Goal: Information Seeking & Learning: Learn about a topic

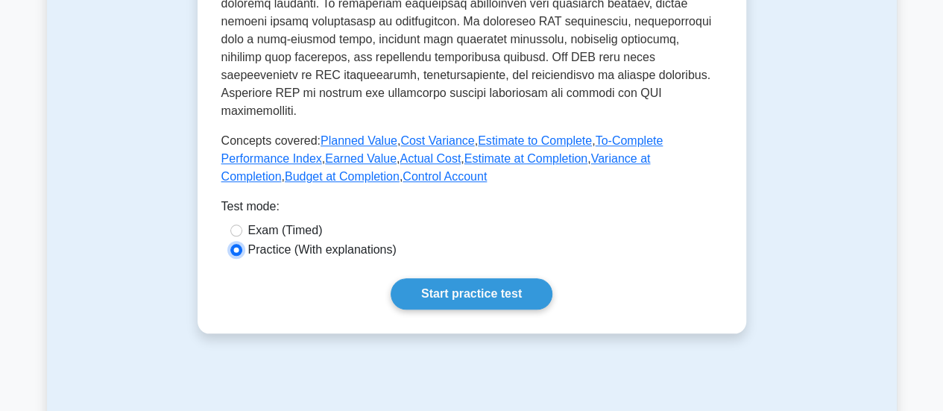
scroll to position [638, 0]
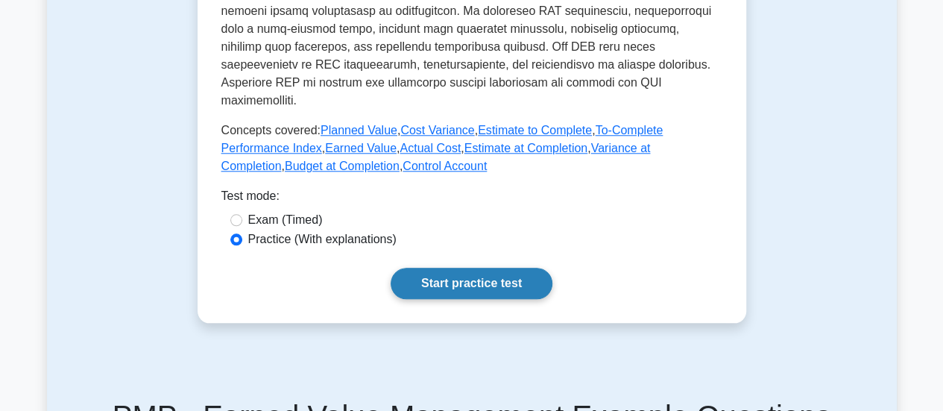
click at [504, 268] on link "Start practice test" at bounding box center [472, 283] width 162 height 31
click at [462, 268] on link "Start practice test" at bounding box center [472, 283] width 162 height 31
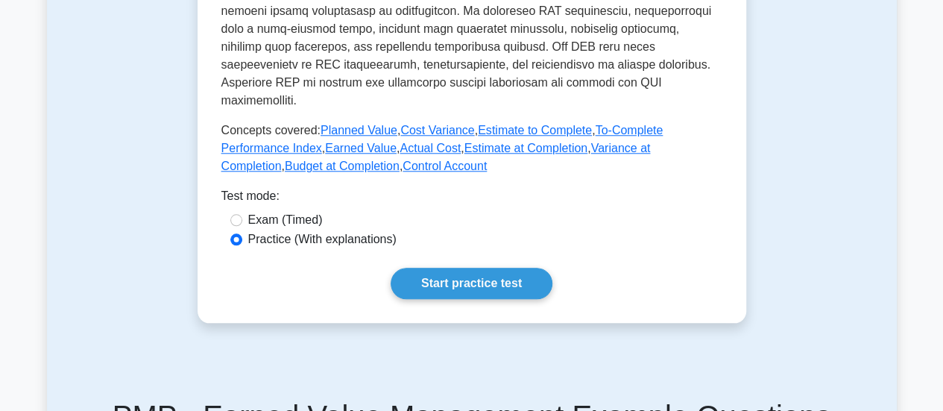
scroll to position [564, 0]
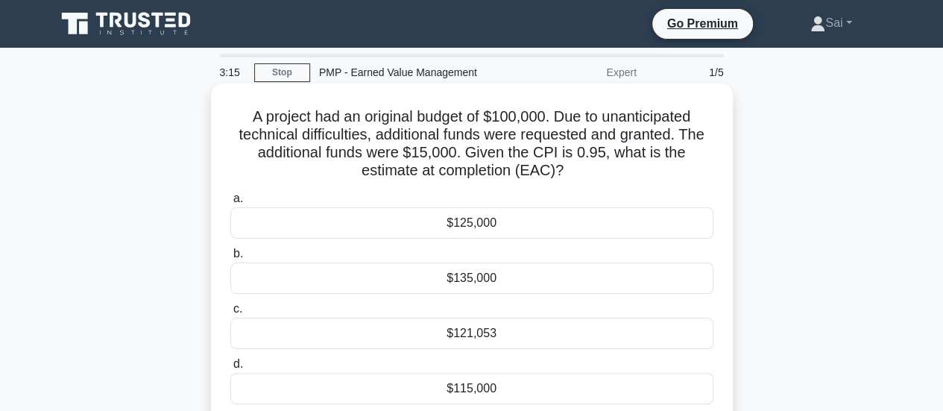
scroll to position [75, 0]
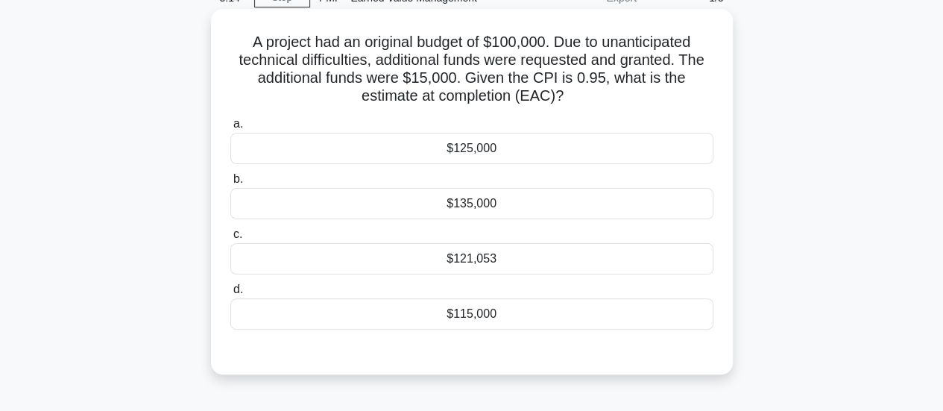
click at [474, 323] on div "$115,000" at bounding box center [471, 313] width 483 height 31
click at [230, 294] on input "d. $115,000" at bounding box center [230, 290] width 0 height 10
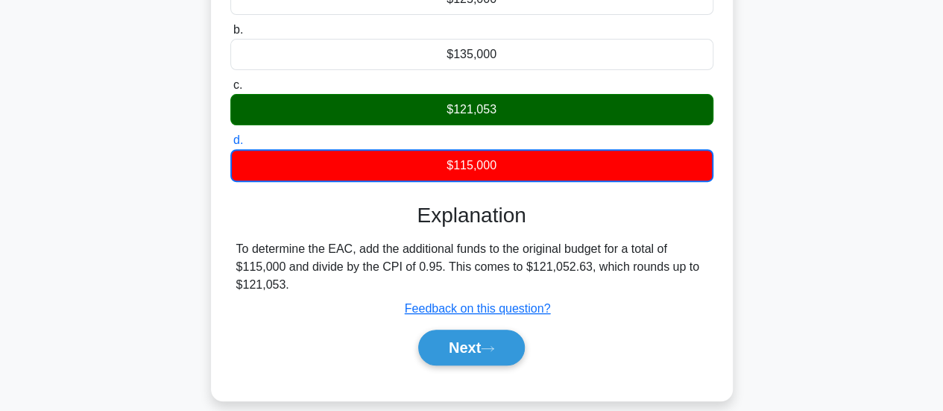
scroll to position [298, 0]
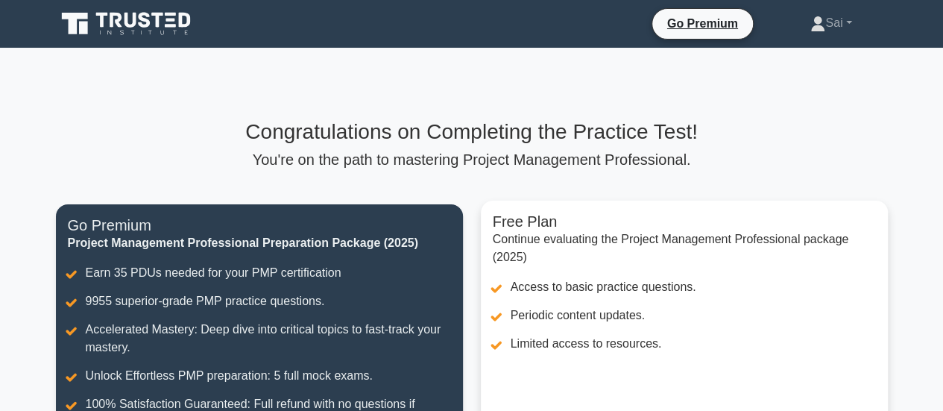
scroll to position [224, 0]
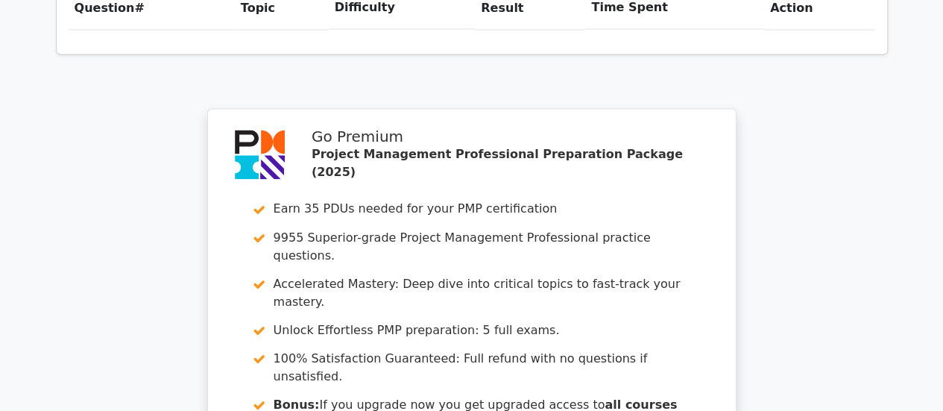
scroll to position [1342, 0]
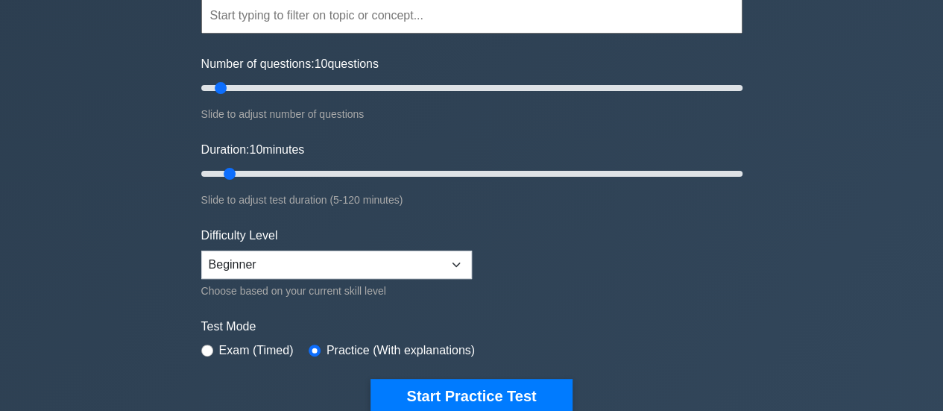
scroll to position [224, 0]
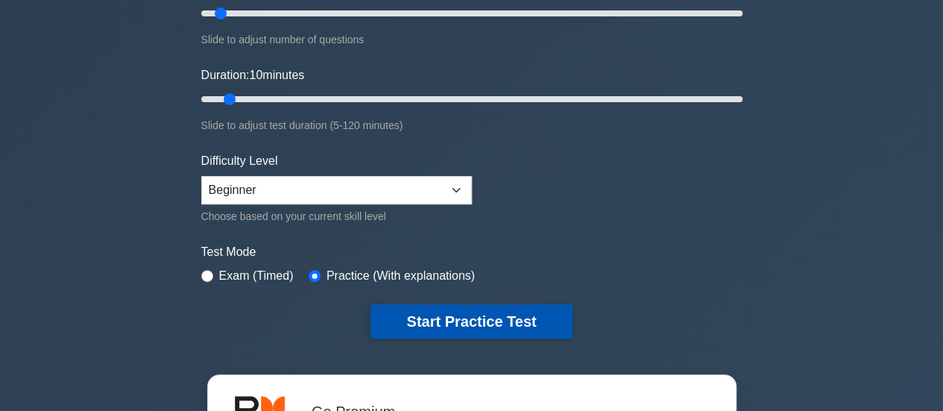
click at [452, 314] on button "Start Practice Test" at bounding box center [470, 321] width 201 height 34
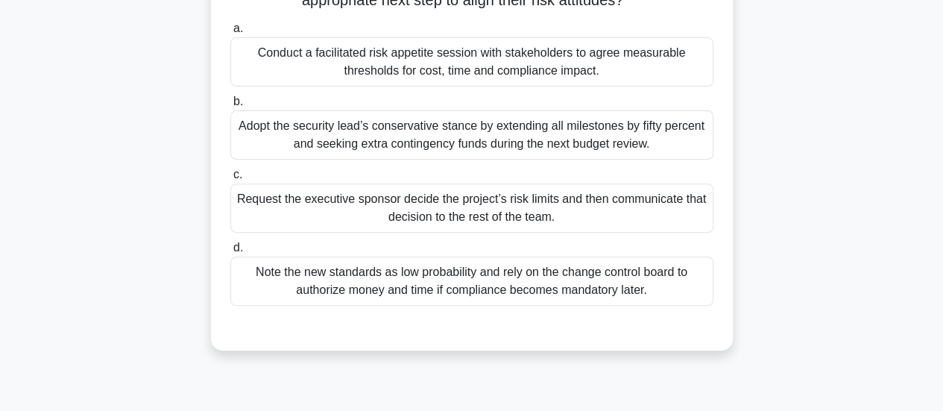
scroll to position [149, 0]
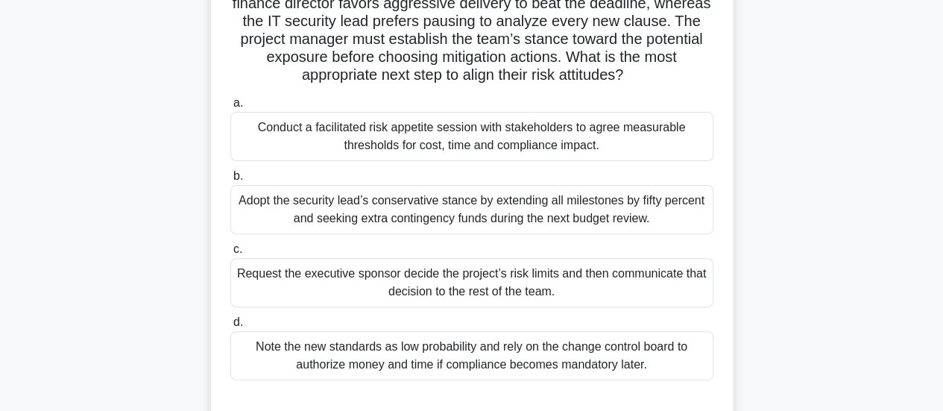
click at [364, 150] on div "Conduct a facilitated risk appetite session with stakeholders to agree measurab…" at bounding box center [471, 136] width 483 height 49
click at [230, 108] on input "a. Conduct a facilitated risk appetite session with stakeholders to agree measu…" at bounding box center [230, 103] width 0 height 10
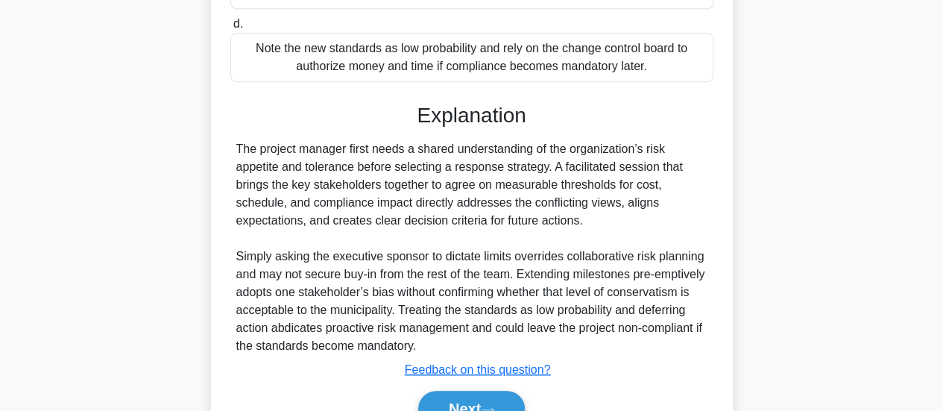
scroll to position [522, 0]
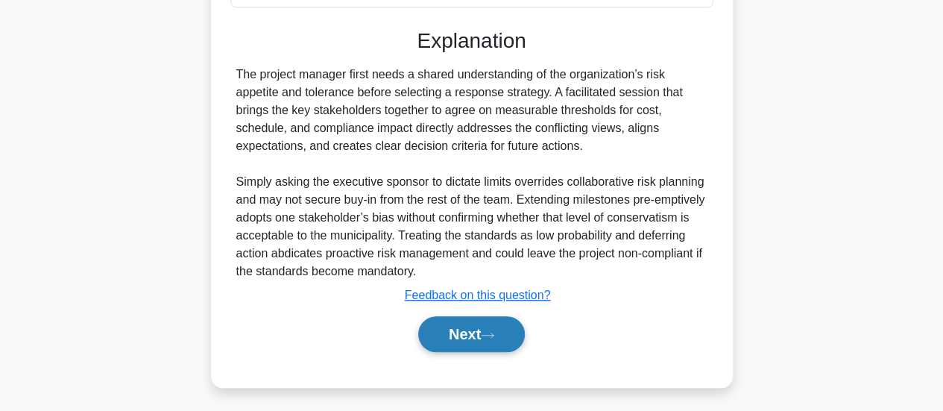
click at [455, 330] on button "Next" at bounding box center [471, 334] width 107 height 36
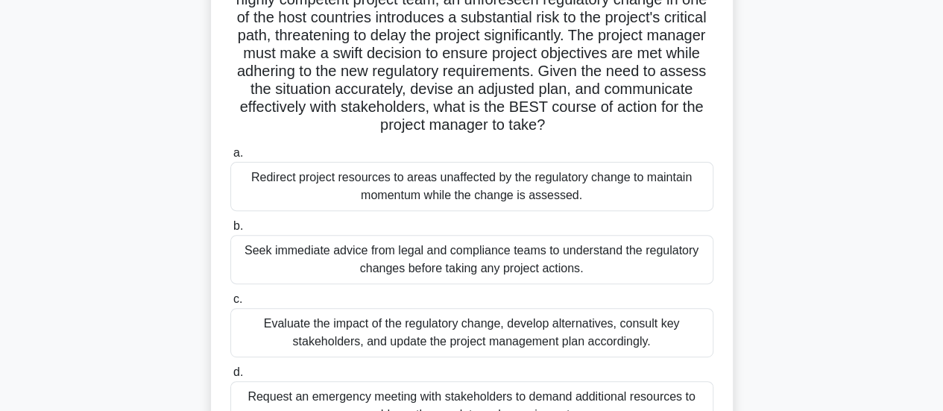
scroll to position [245, 0]
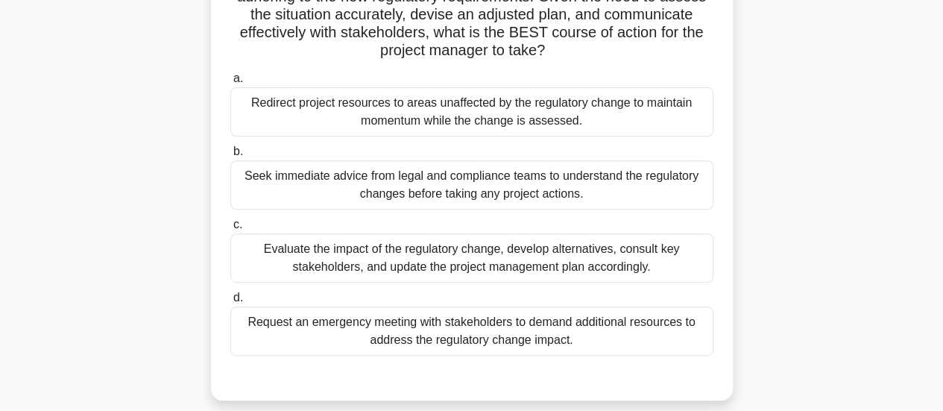
click at [382, 259] on div "Evaluate the impact of the regulatory change, develop alternatives, consult key…" at bounding box center [471, 257] width 483 height 49
click at [230, 230] on input "c. Evaluate the impact of the regulatory change, develop alternatives, consult …" at bounding box center [230, 225] width 0 height 10
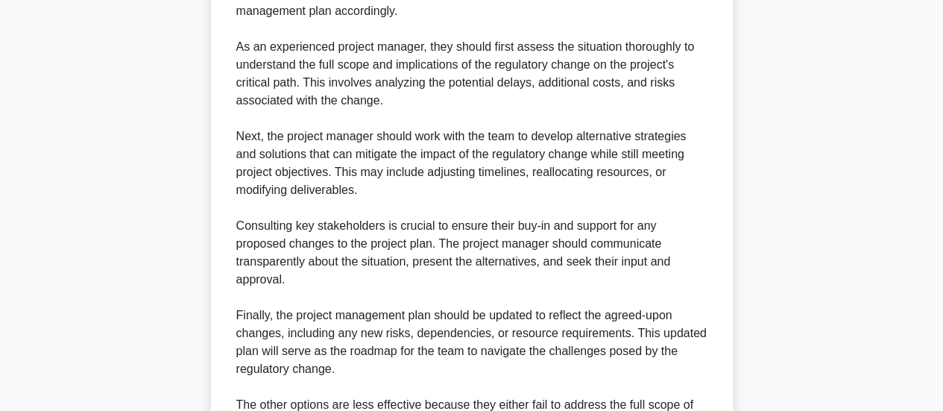
scroll to position [842, 0]
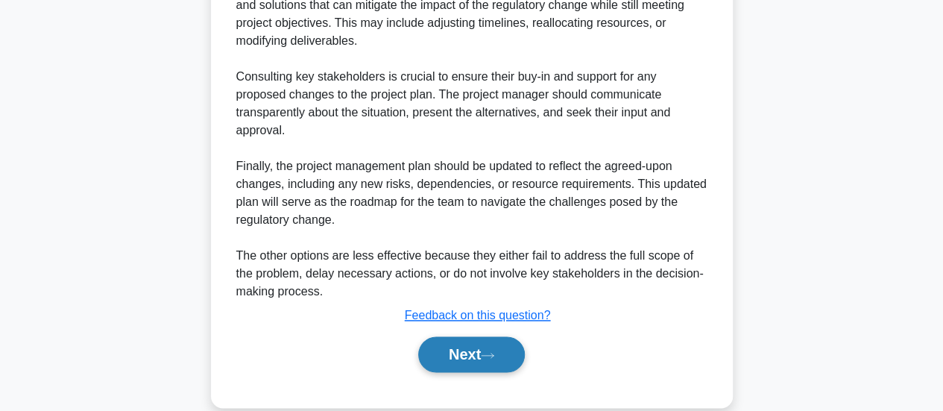
click at [462, 346] on button "Next" at bounding box center [471, 354] width 107 height 36
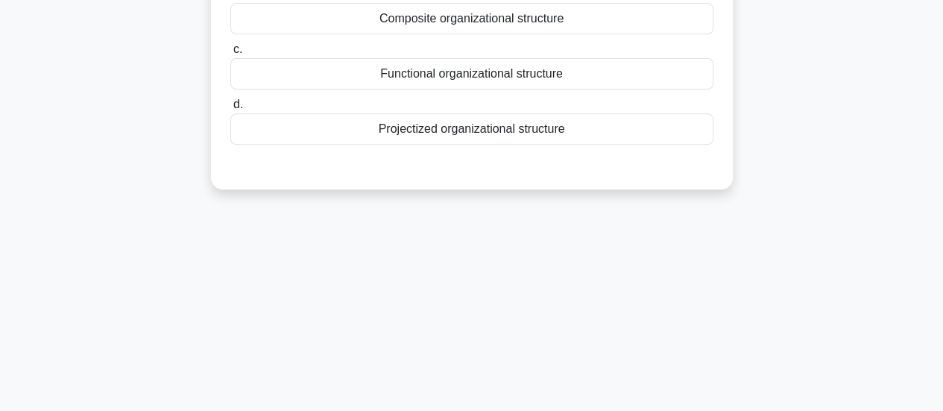
scroll to position [22, 0]
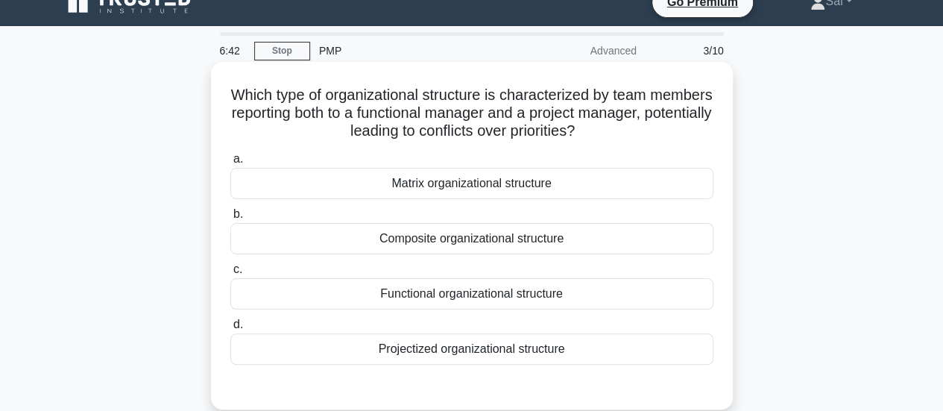
click at [376, 242] on div "Composite organizational structure" at bounding box center [471, 238] width 483 height 31
click at [230, 219] on input "b. Composite organizational structure" at bounding box center [230, 214] width 0 height 10
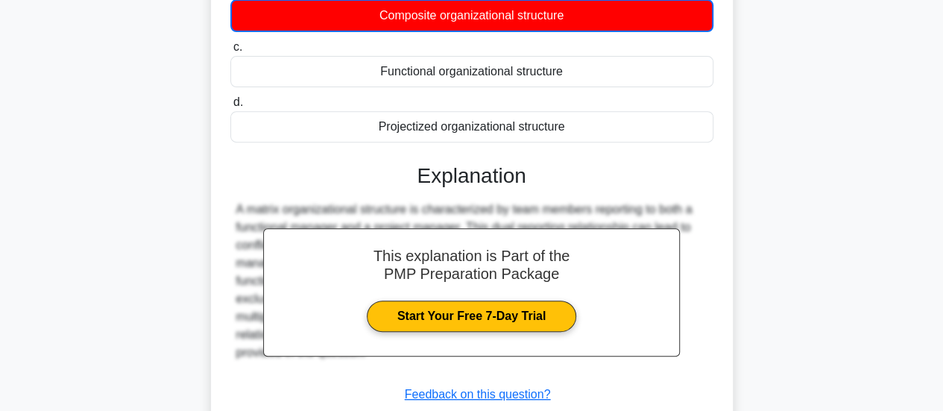
scroll to position [320, 0]
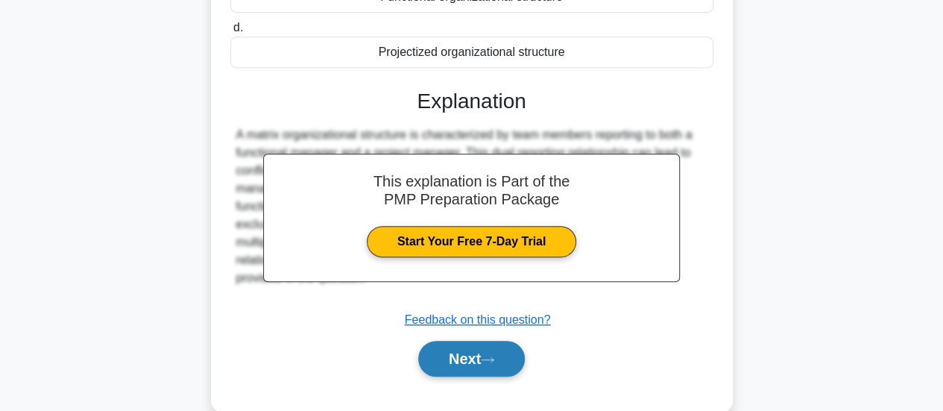
click at [508, 356] on button "Next" at bounding box center [471, 359] width 107 height 36
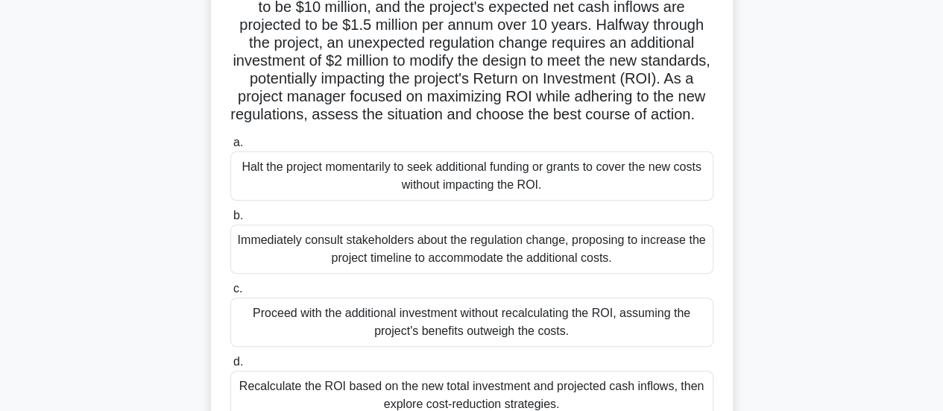
scroll to position [224, 0]
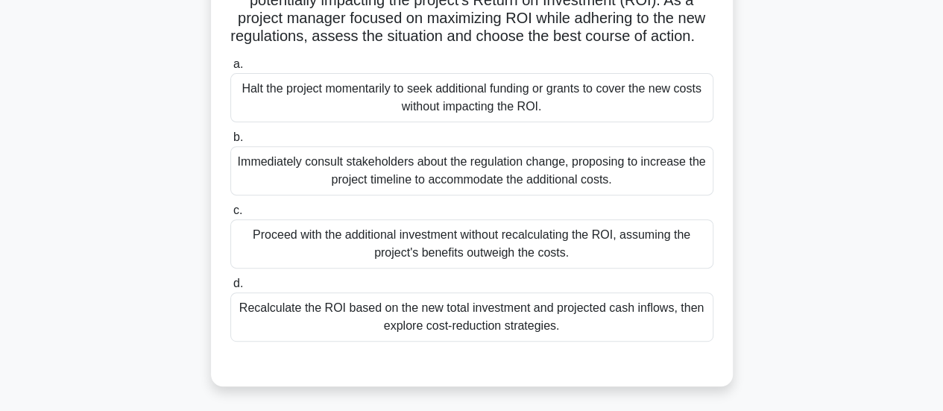
click at [338, 321] on div "Recalculate the ROI based on the new total investment and projected cash inflow…" at bounding box center [471, 316] width 483 height 49
click at [230, 288] on input "d. Recalculate the ROI based on the new total investment and projected cash inf…" at bounding box center [230, 284] width 0 height 10
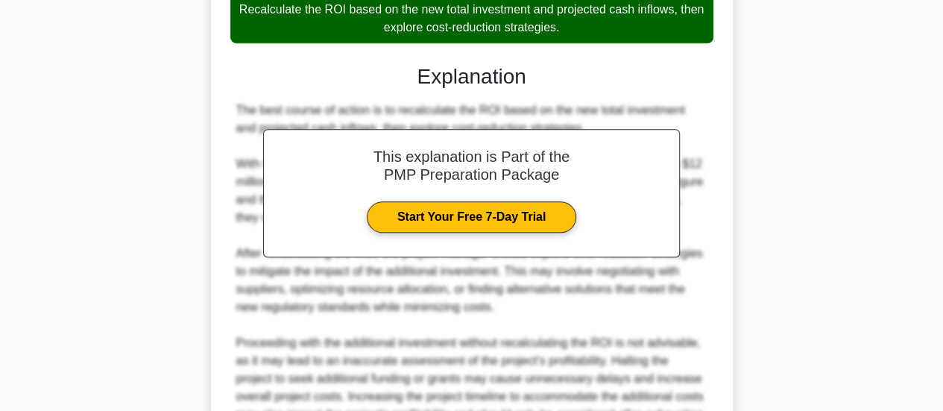
scroll to position [671, 0]
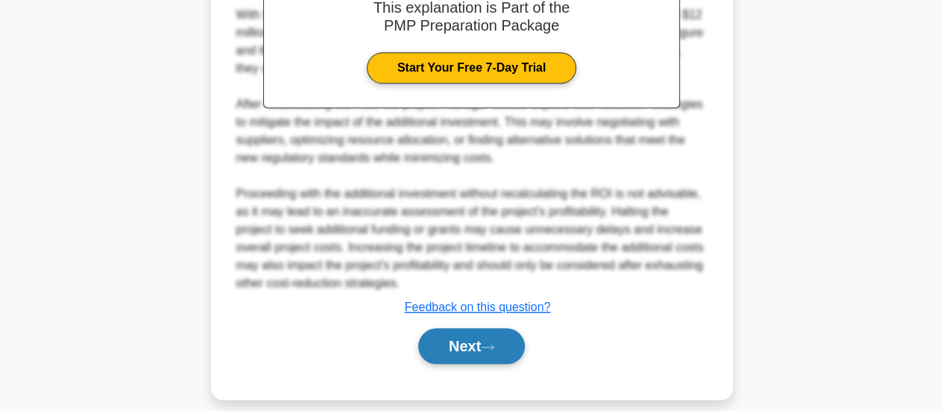
click at [453, 360] on button "Next" at bounding box center [471, 346] width 107 height 36
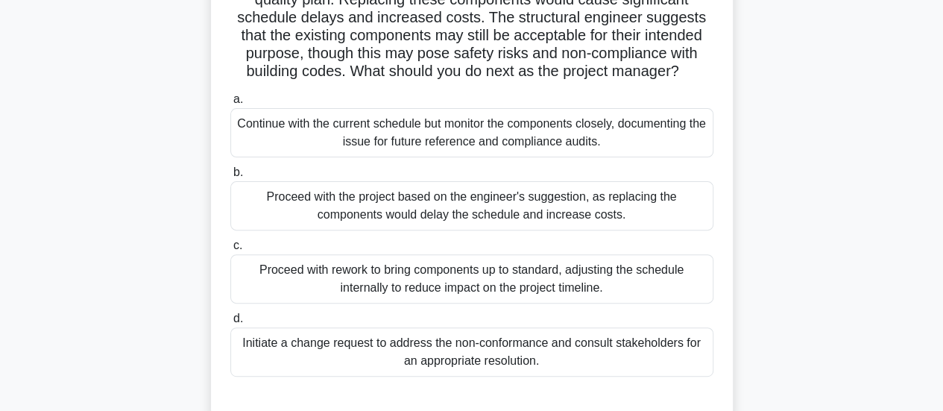
scroll to position [245, 0]
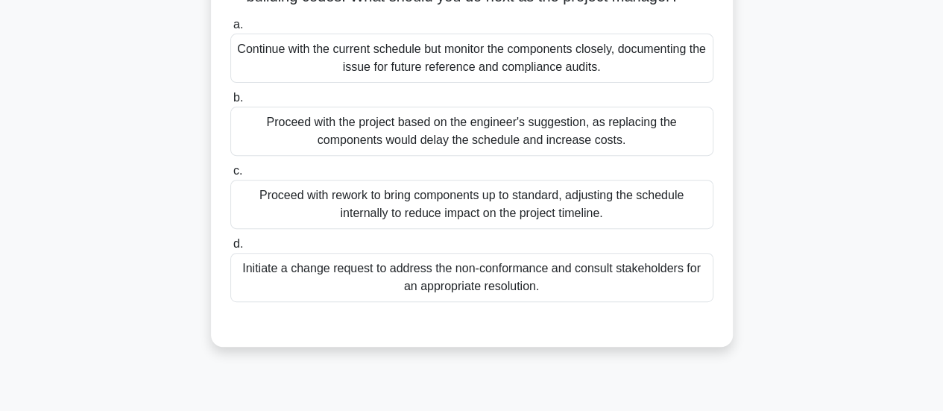
click at [398, 274] on div "Initiate a change request to address the non-conformance and consult stakeholde…" at bounding box center [471, 277] width 483 height 49
click at [230, 249] on input "d. Initiate a change request to address the non-conformance and consult stakeho…" at bounding box center [230, 244] width 0 height 10
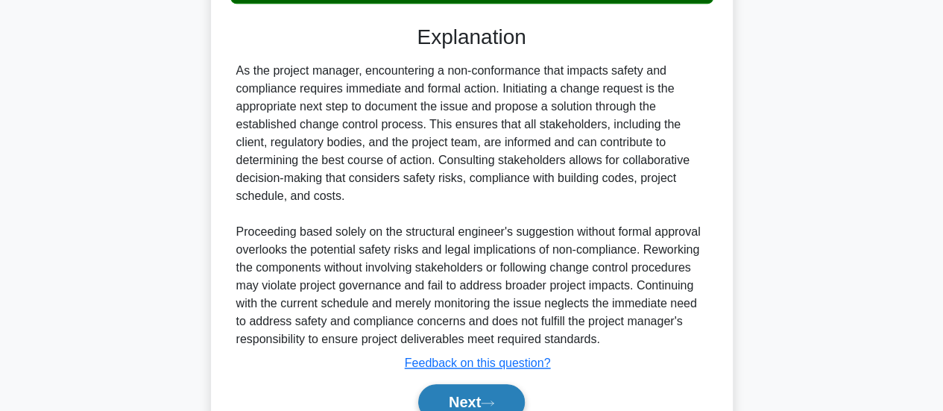
scroll to position [613, 0]
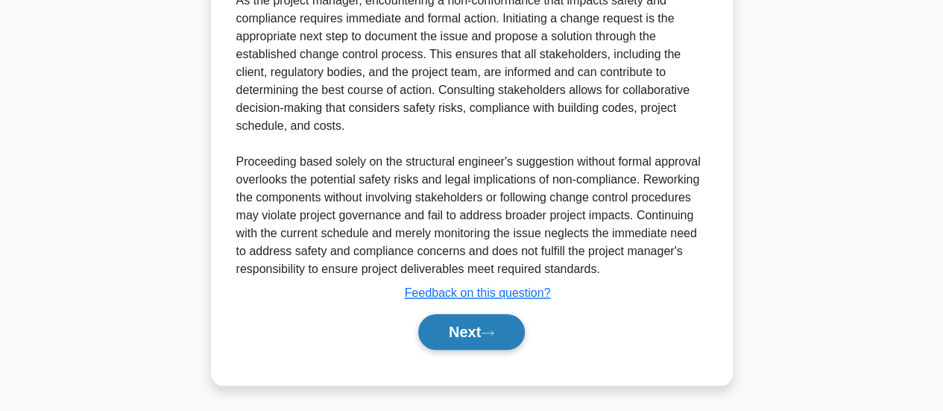
click at [467, 330] on button "Next" at bounding box center [471, 332] width 107 height 36
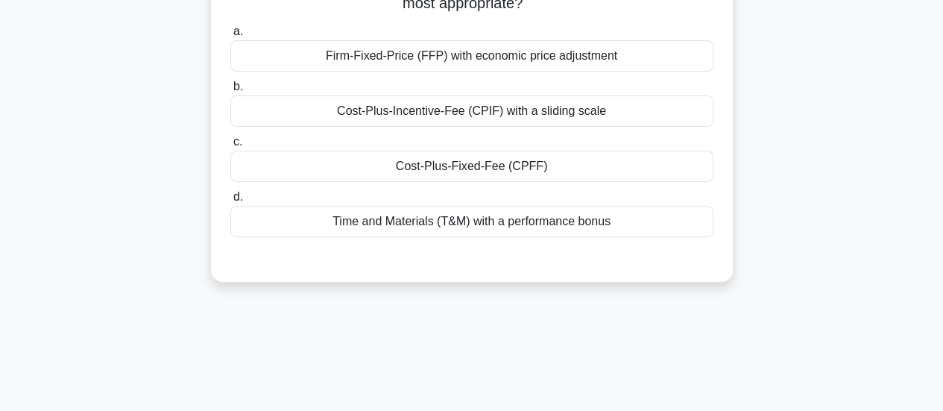
scroll to position [22, 0]
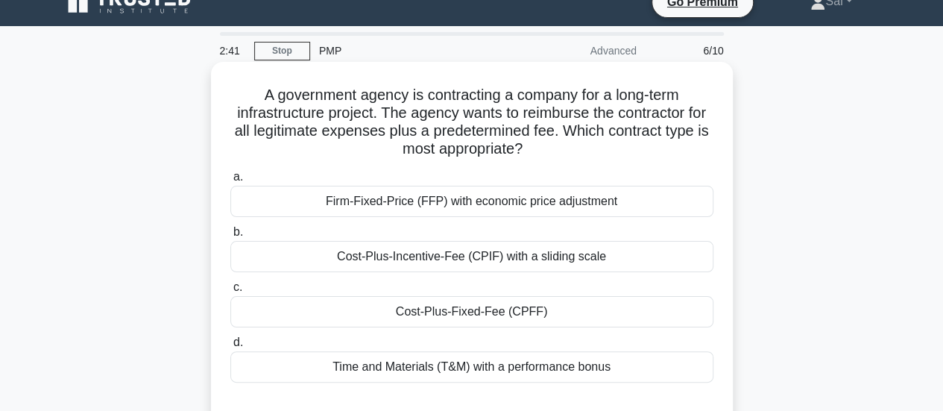
click at [408, 259] on div "Cost-Plus-Incentive-Fee (CPIF) with a sliding scale" at bounding box center [471, 256] width 483 height 31
click at [230, 237] on input "b. Cost-Plus-Incentive-Fee (CPIF) with a sliding scale" at bounding box center [230, 232] width 0 height 10
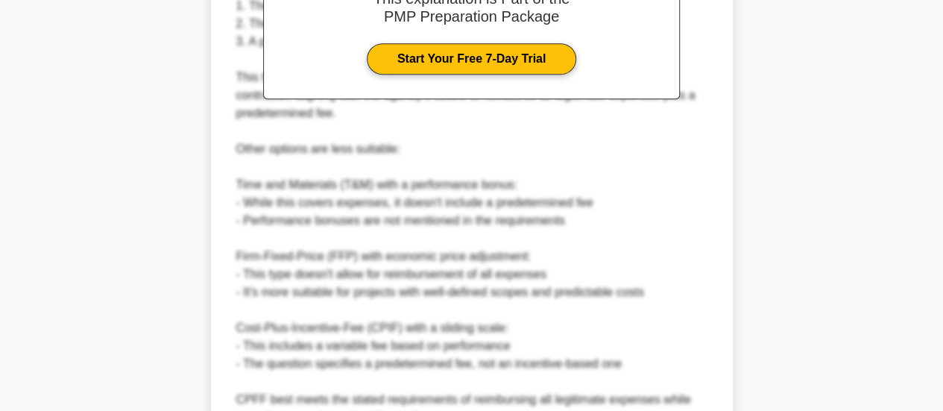
scroll to position [669, 0]
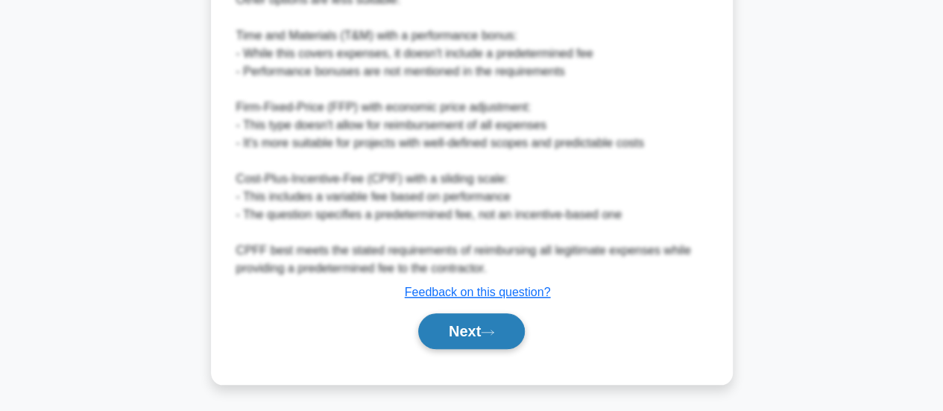
click at [467, 334] on button "Next" at bounding box center [471, 331] width 107 height 36
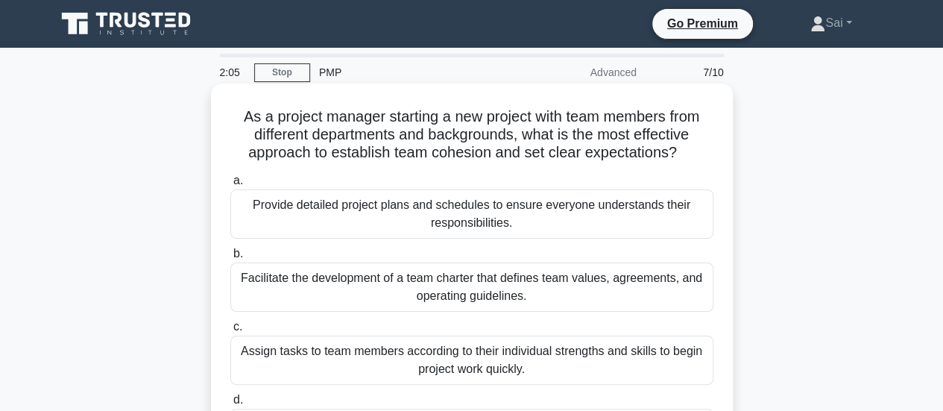
scroll to position [75, 0]
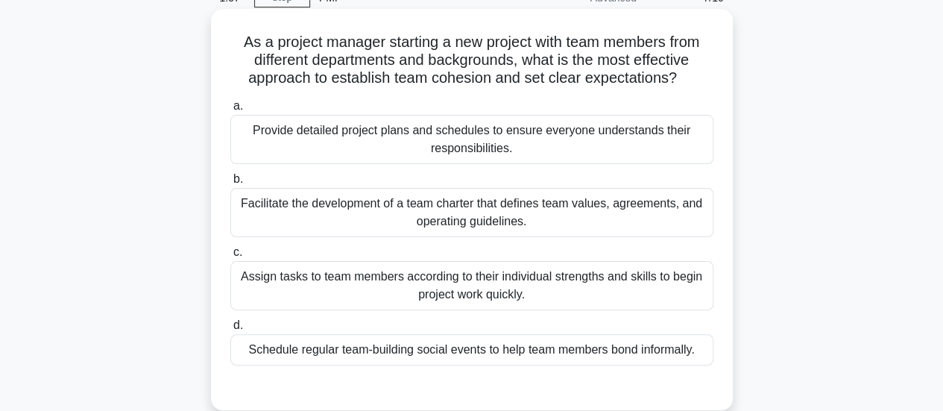
click at [540, 230] on div "Facilitate the development of a team charter that defines team values, agreemen…" at bounding box center [471, 212] width 483 height 49
click at [230, 184] on input "b. Facilitate the development of a team charter that defines team values, agree…" at bounding box center [230, 179] width 0 height 10
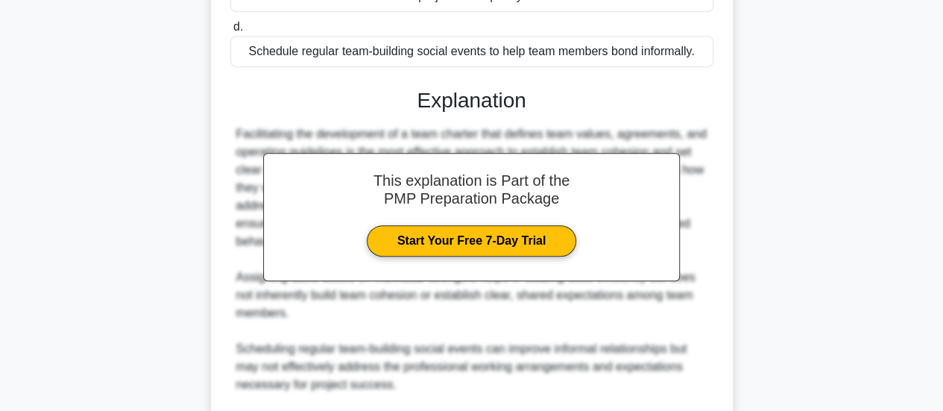
scroll to position [522, 0]
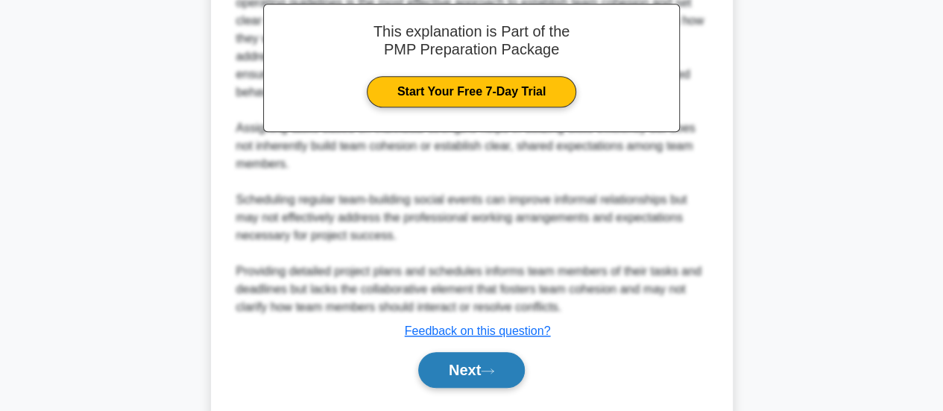
click at [479, 366] on button "Next" at bounding box center [471, 370] width 107 height 36
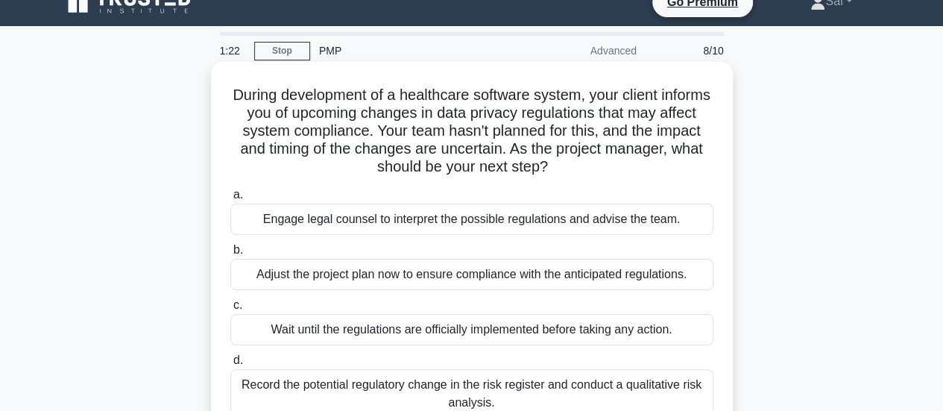
scroll to position [96, 0]
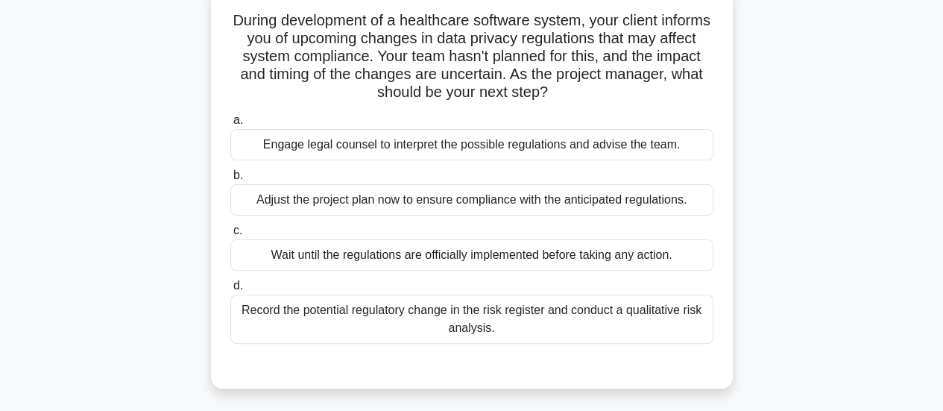
click at [526, 324] on div "Record the potential regulatory change in the risk register and conduct a quali…" at bounding box center [471, 318] width 483 height 49
click at [230, 291] on input "d. Record the potential regulatory change in the risk register and conduct a qu…" at bounding box center [230, 286] width 0 height 10
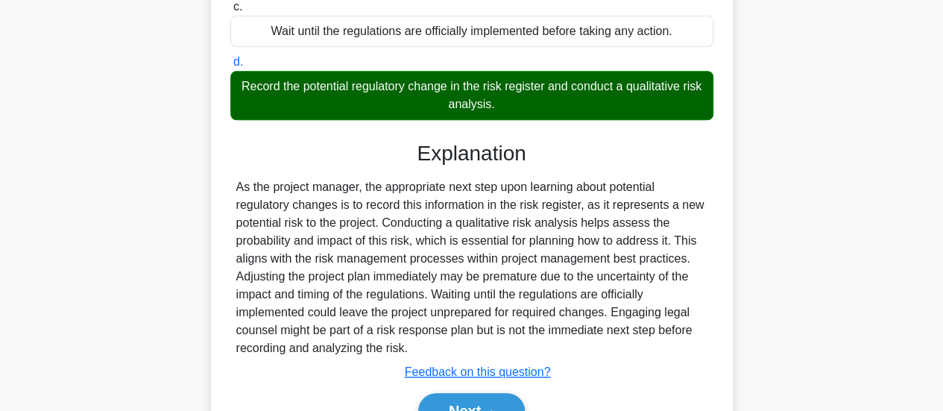
scroll to position [394, 0]
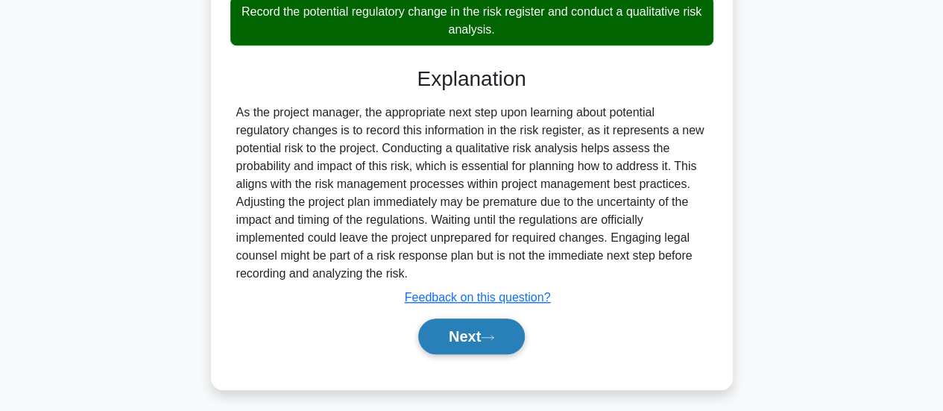
click at [494, 336] on icon at bounding box center [487, 337] width 13 height 8
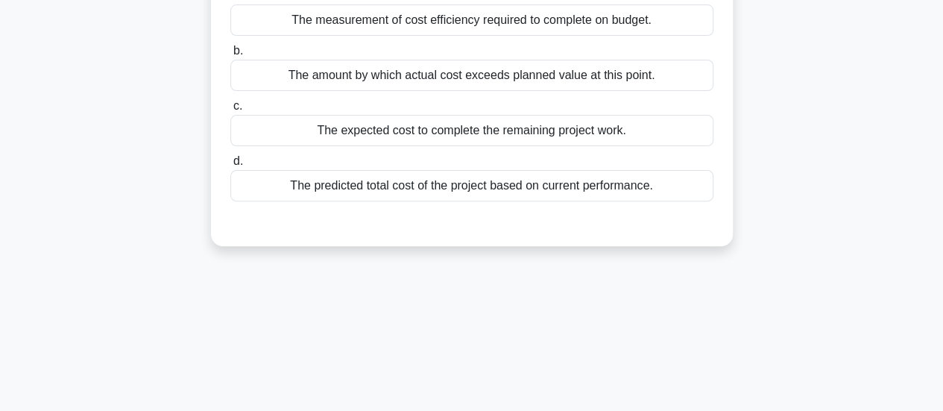
scroll to position [0, 0]
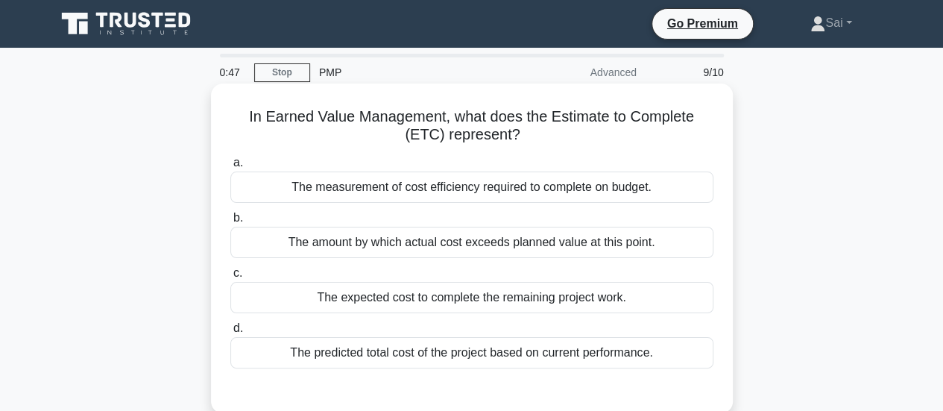
click at [517, 192] on div "The measurement of cost efficiency required to complete on budget." at bounding box center [471, 186] width 483 height 31
click at [230, 168] on input "a. The measurement of cost efficiency required to complete on budget." at bounding box center [230, 163] width 0 height 10
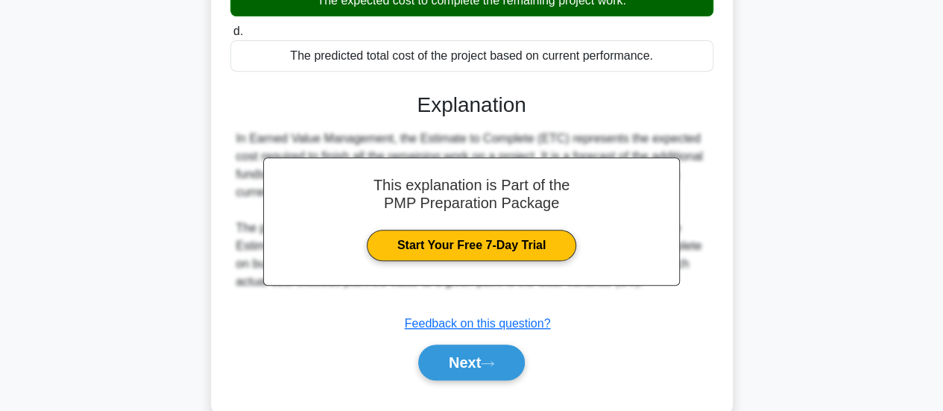
scroll to position [394, 0]
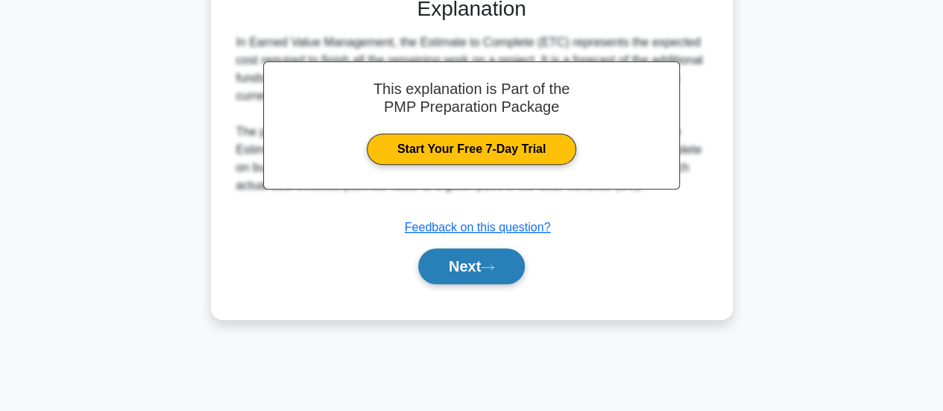
click at [494, 265] on icon at bounding box center [487, 267] width 13 height 8
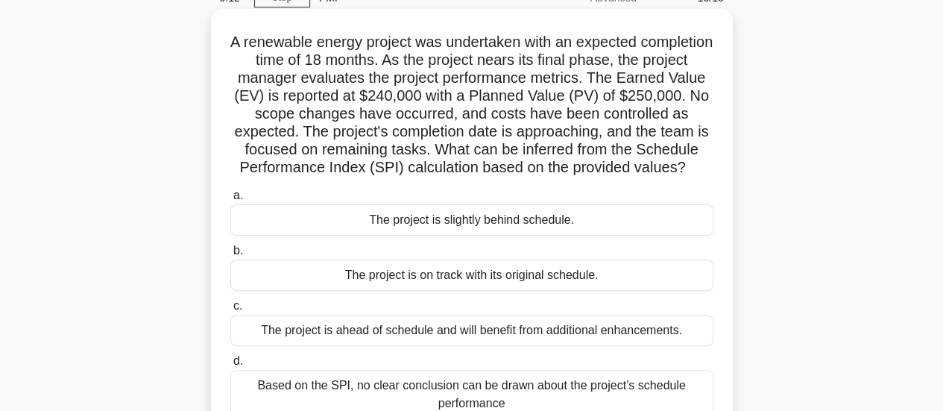
scroll to position [0, 0]
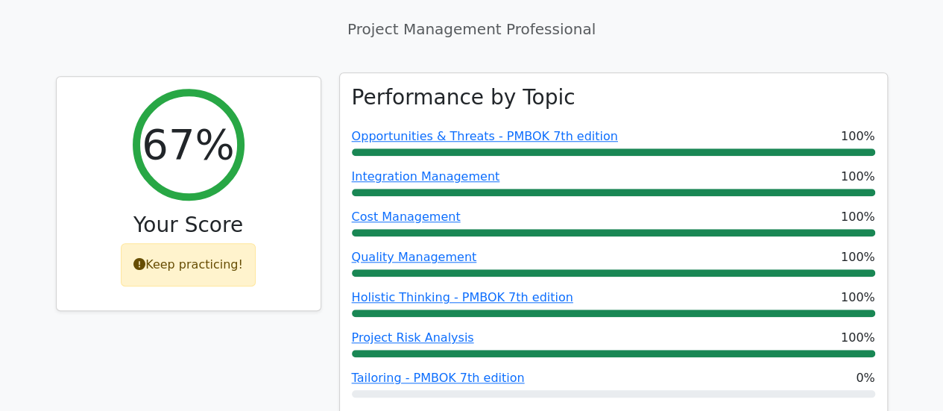
scroll to position [671, 0]
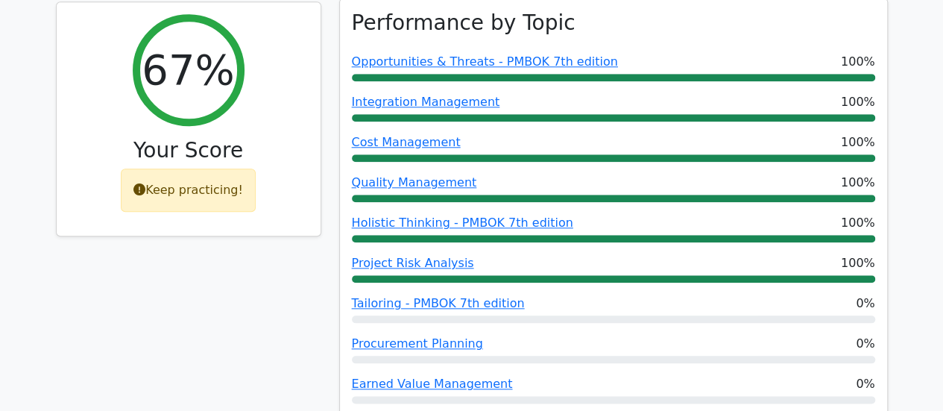
click at [730, 396] on div at bounding box center [613, 399] width 523 height 7
click at [422, 336] on link "Procurement Planning" at bounding box center [417, 343] width 131 height 14
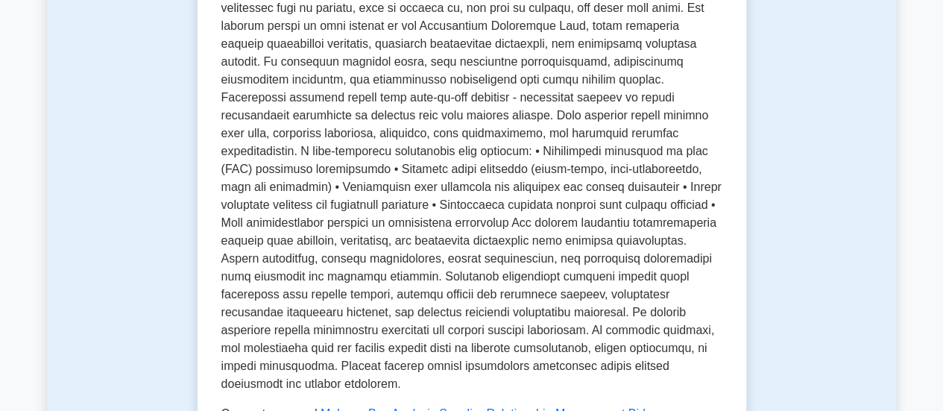
scroll to position [447, 0]
